Goal: Find specific page/section: Find specific page/section

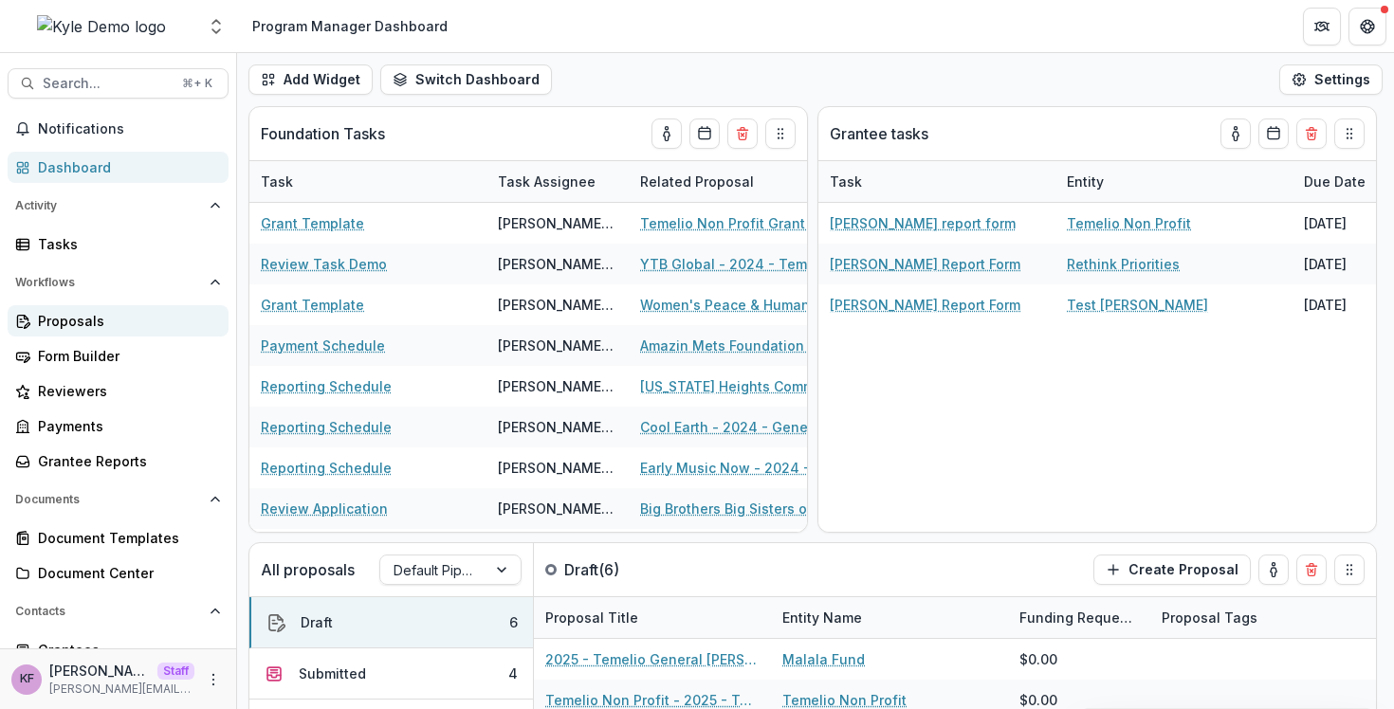
click at [121, 321] on div "Proposals" at bounding box center [125, 321] width 175 height 20
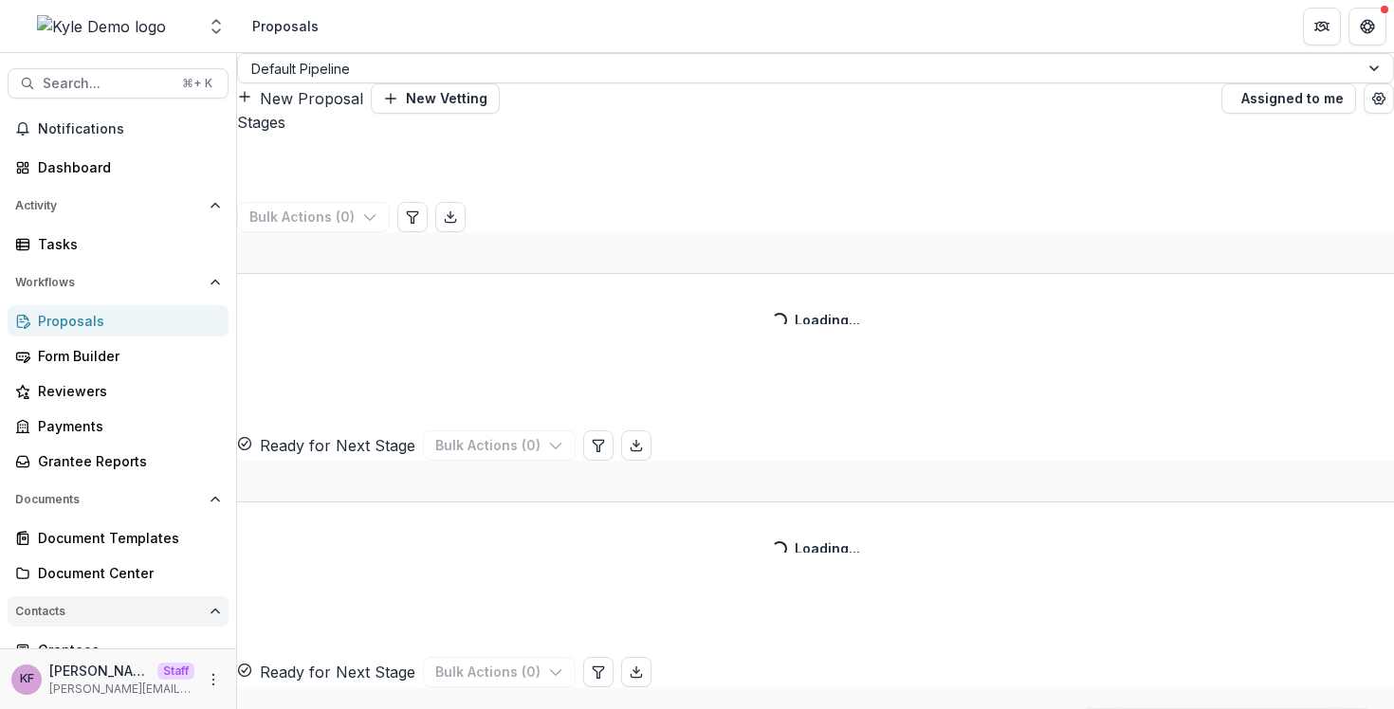
click at [103, 608] on span "Contacts" at bounding box center [108, 611] width 187 height 13
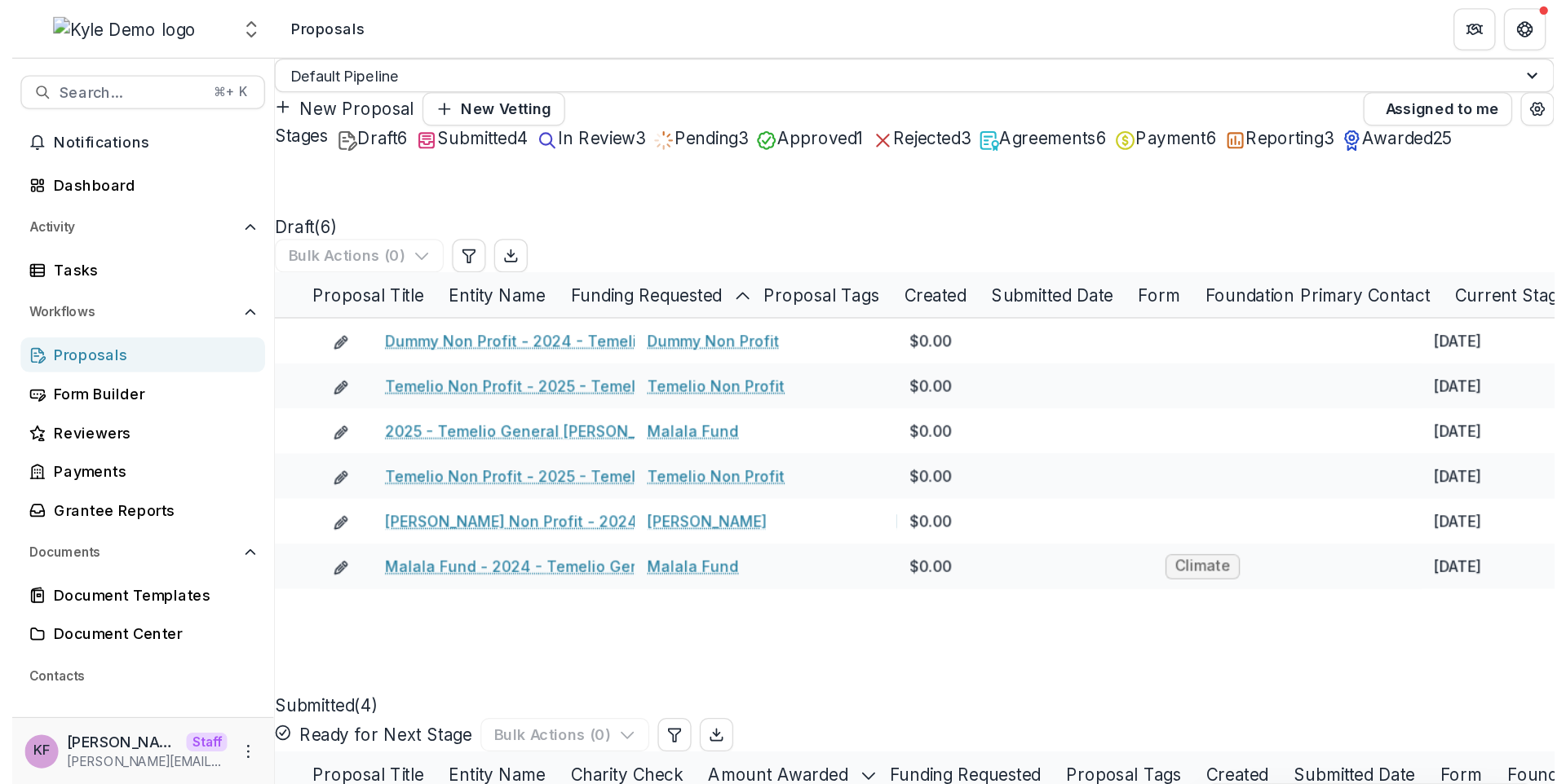
scroll to position [144, 0]
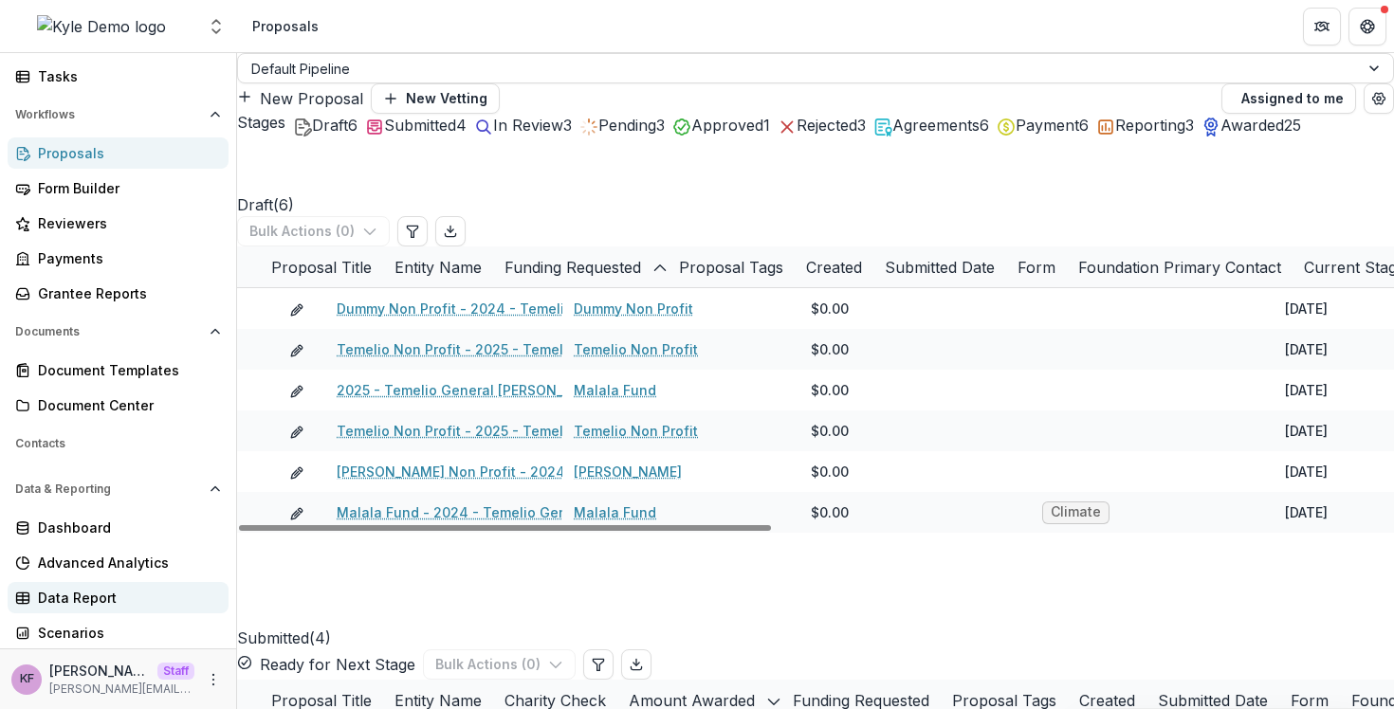
click at [101, 602] on div "Data Report" at bounding box center [125, 598] width 175 height 20
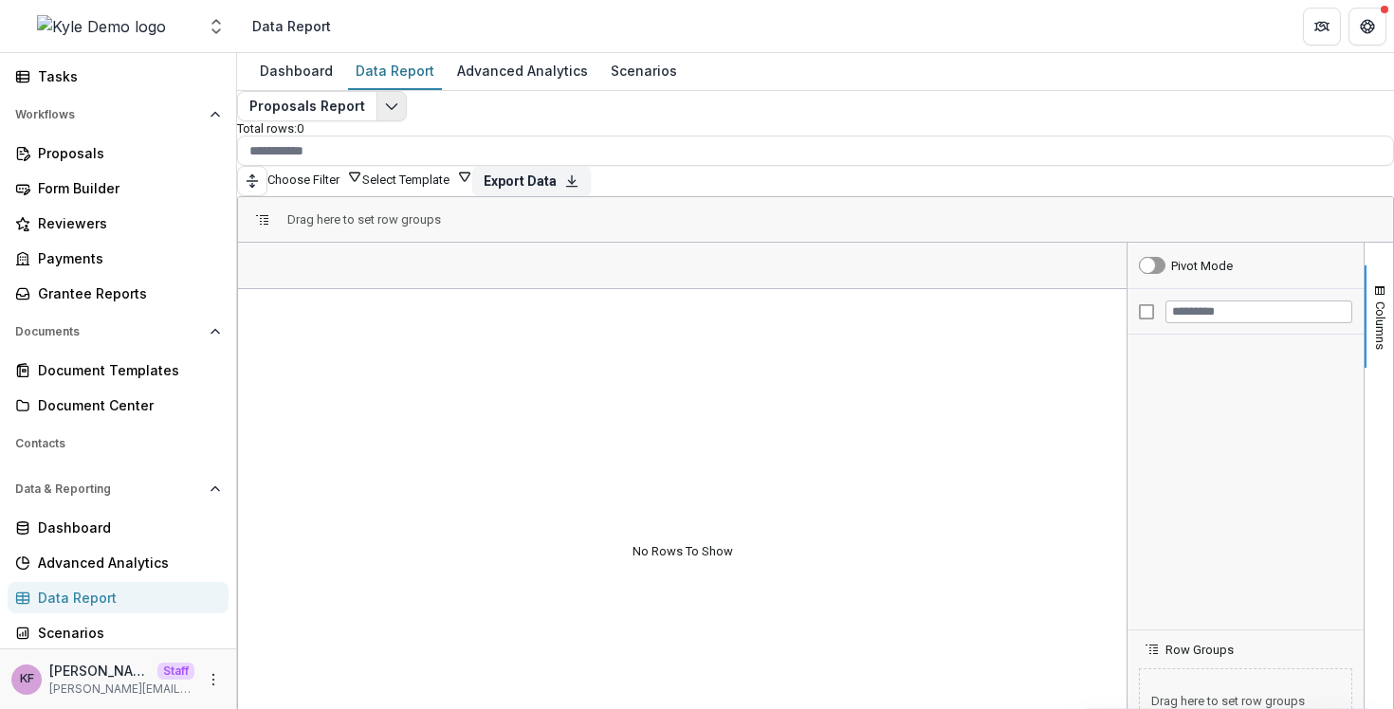
click at [395, 114] on icon "Edit selected report" at bounding box center [391, 106] width 15 height 15
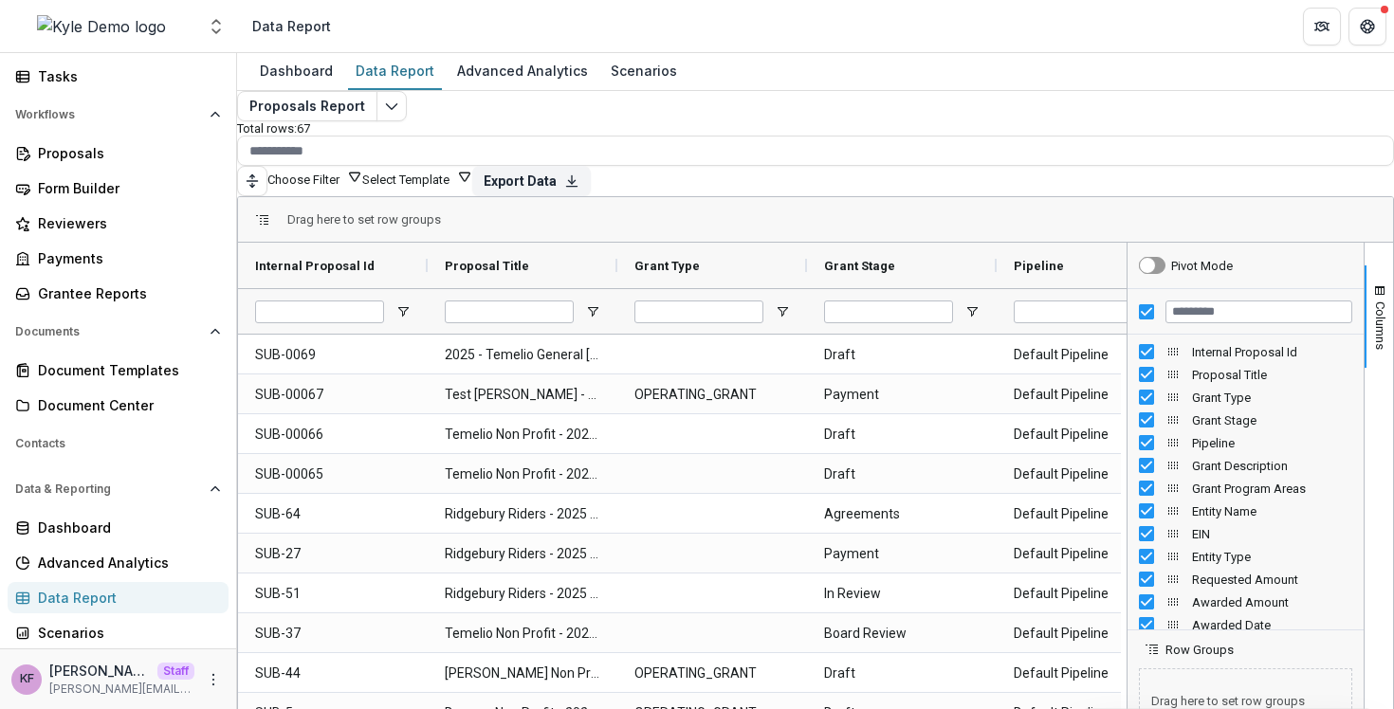
click at [92, 168] on link "Proposals" at bounding box center [118, 153] width 221 height 31
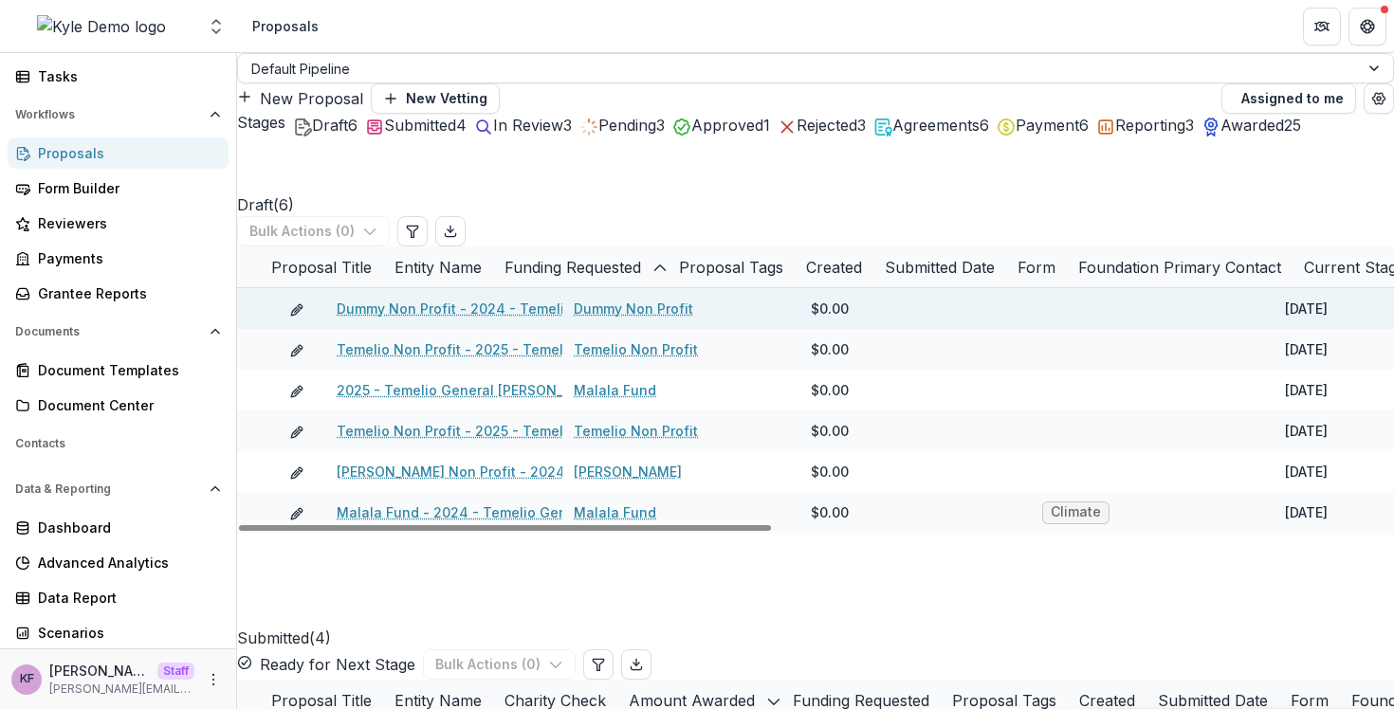
click at [363, 319] on link "Dummy Non Profit - 2024 - Temelio General [PERSON_NAME]" at bounding box center [539, 309] width 405 height 20
